Goal: Task Accomplishment & Management: Use online tool/utility

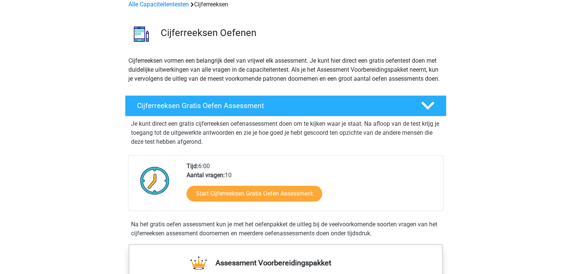
scroll to position [150, 0]
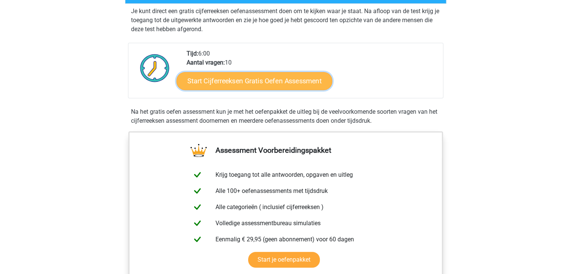
click at [220, 90] on link "Start Cijferreeksen Gratis Oefen Assessment" at bounding box center [254, 81] width 156 height 18
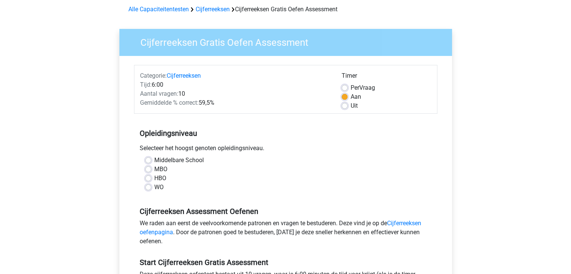
scroll to position [75, 0]
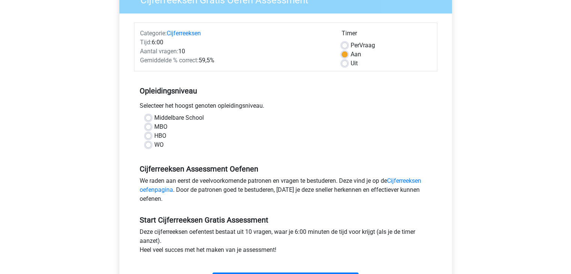
click at [154, 136] on label "HBO" at bounding box center [160, 135] width 12 height 9
click at [148, 136] on input "HBO" at bounding box center [148, 135] width 6 height 8
radio input "true"
click at [351, 63] on label "Uit" at bounding box center [354, 63] width 7 height 9
click at [344, 63] on input "Uit" at bounding box center [345, 63] width 6 height 8
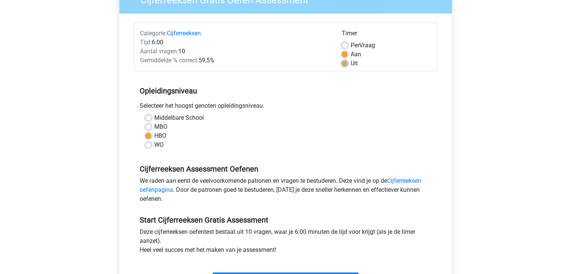
radio input "true"
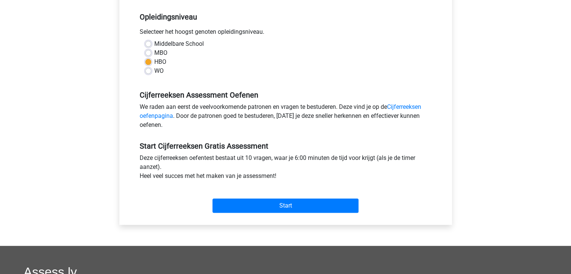
scroll to position [225, 0]
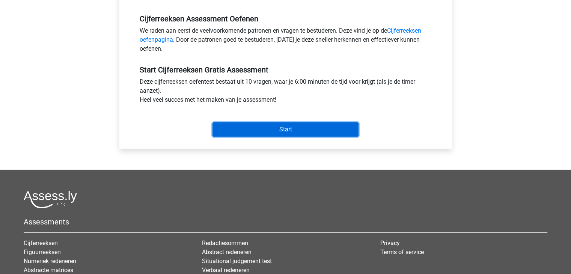
click at [295, 131] on input "Start" at bounding box center [285, 129] width 146 height 14
